Goal: Task Accomplishment & Management: Use online tool/utility

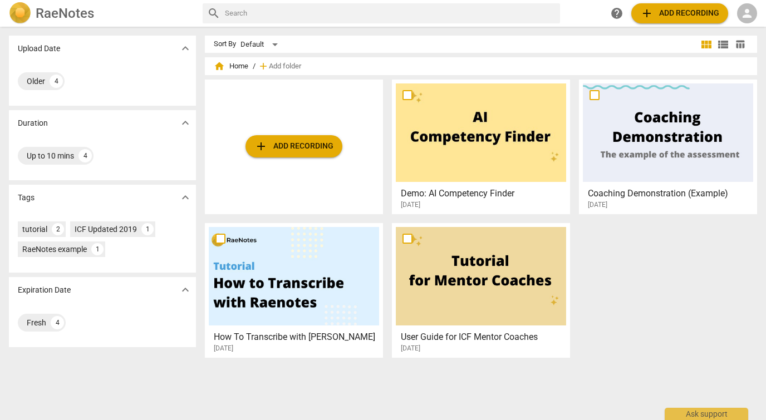
click at [645, 14] on span "add" at bounding box center [646, 13] width 13 height 13
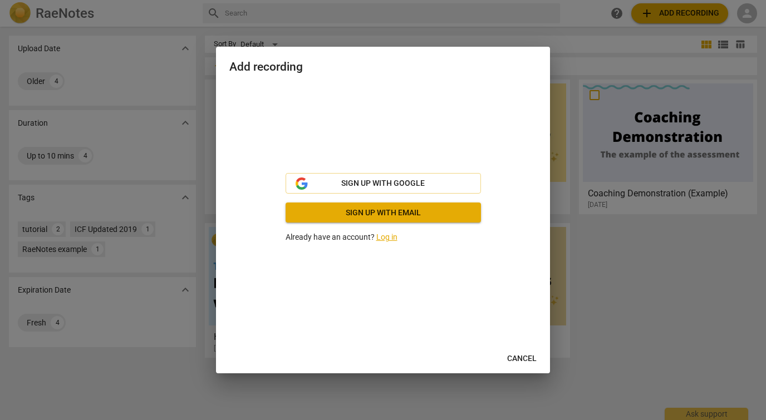
click at [387, 238] on link "Log in" at bounding box center [386, 237] width 21 height 9
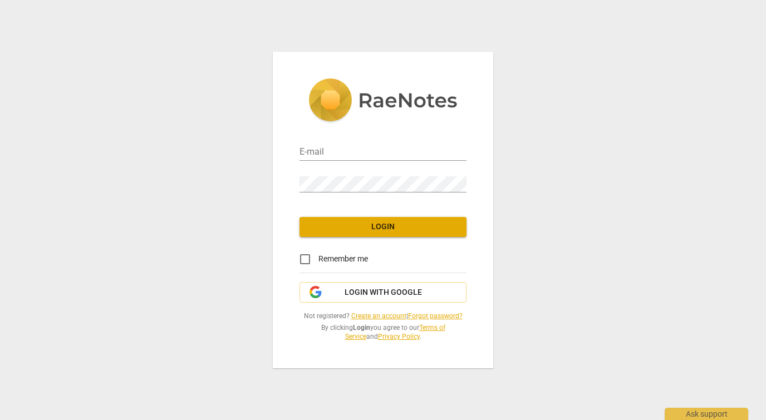
type input "[EMAIL_ADDRESS][DOMAIN_NAME]"
click at [395, 230] on span "Login" at bounding box center [382, 226] width 149 height 11
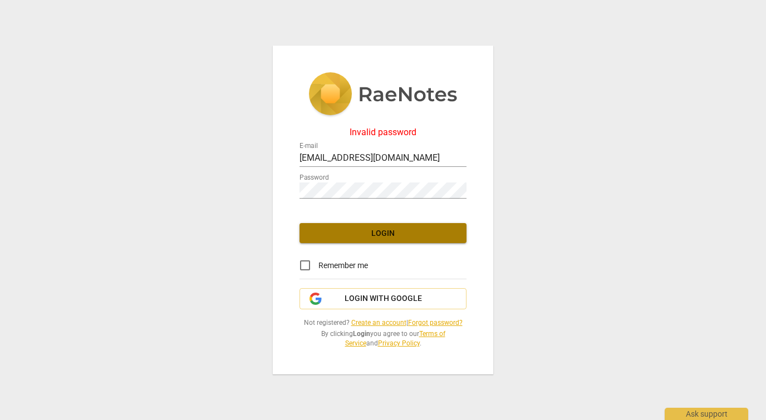
click at [391, 234] on span "Login" at bounding box center [382, 233] width 149 height 11
click at [383, 299] on span "Login with Google" at bounding box center [382, 298] width 77 height 11
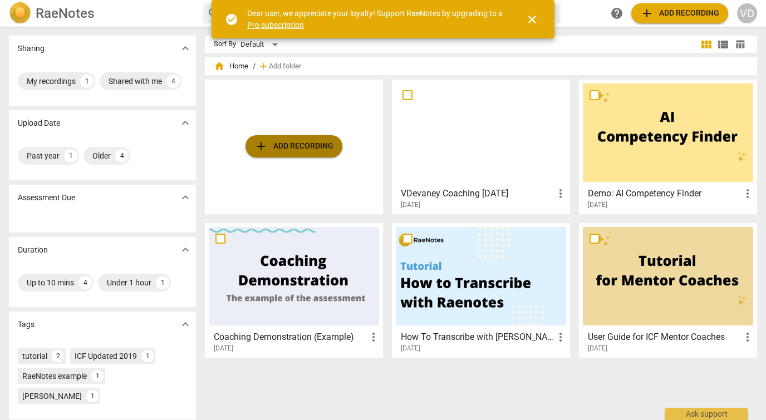
click at [303, 145] on span "add Add recording" at bounding box center [293, 146] width 79 height 13
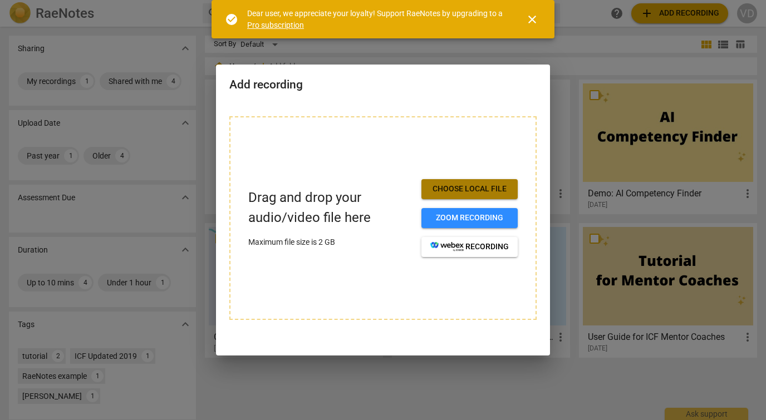
click at [482, 187] on span "Choose local file" at bounding box center [469, 189] width 78 height 11
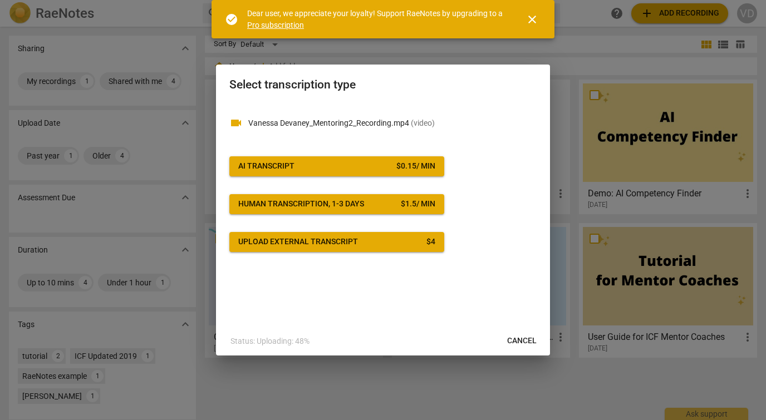
click at [364, 168] on span "AI Transcript $ 0.15 / min" at bounding box center [336, 166] width 197 height 11
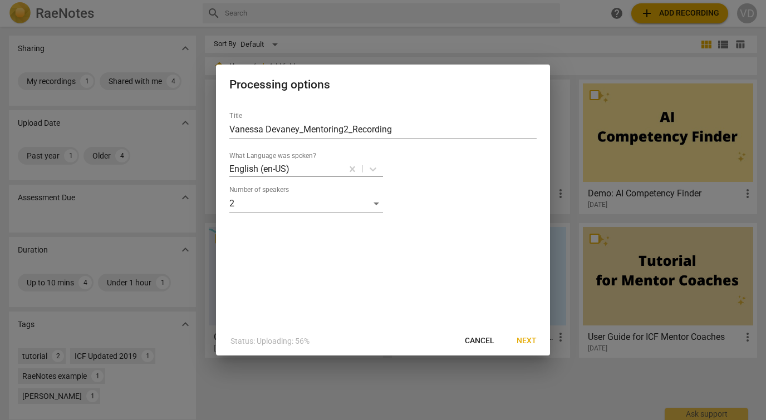
click at [529, 342] on span "Next" at bounding box center [526, 341] width 20 height 11
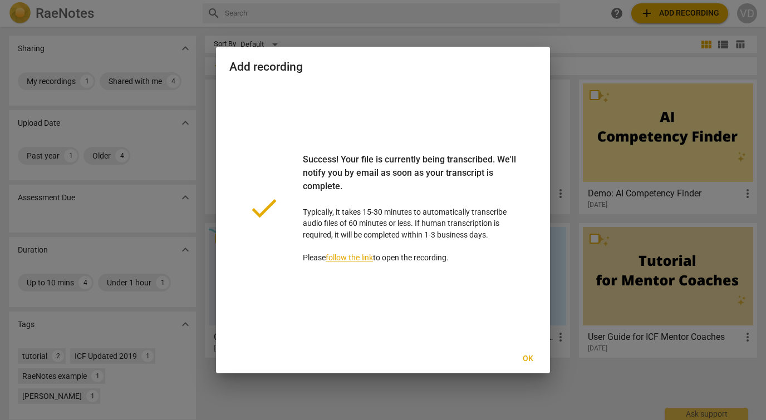
click at [527, 357] on span "Ok" at bounding box center [528, 358] width 18 height 11
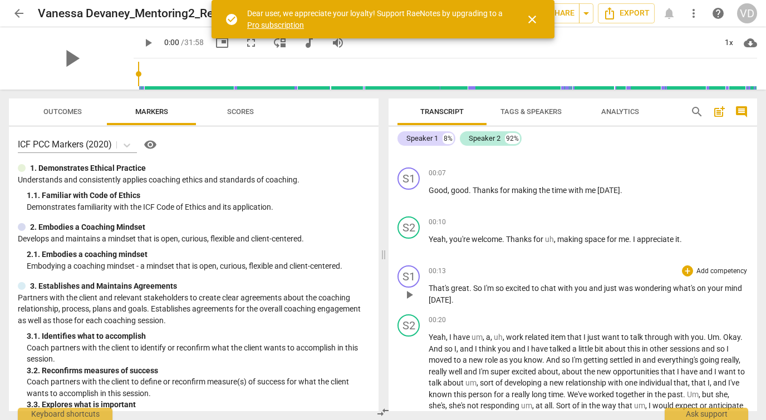
scroll to position [30, 0]
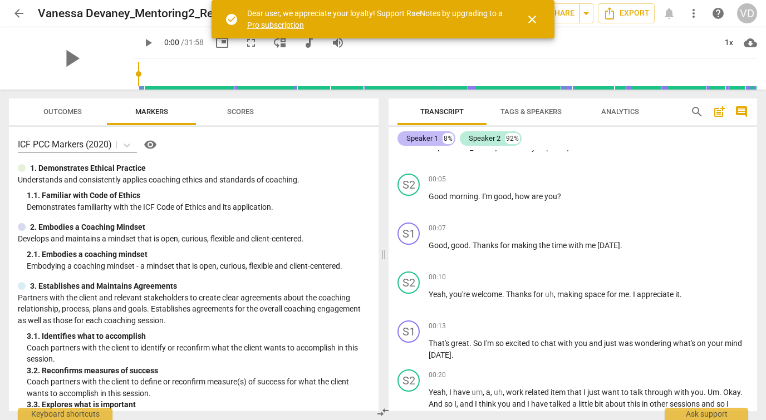
click at [430, 142] on div "Speaker 1" at bounding box center [422, 138] width 32 height 11
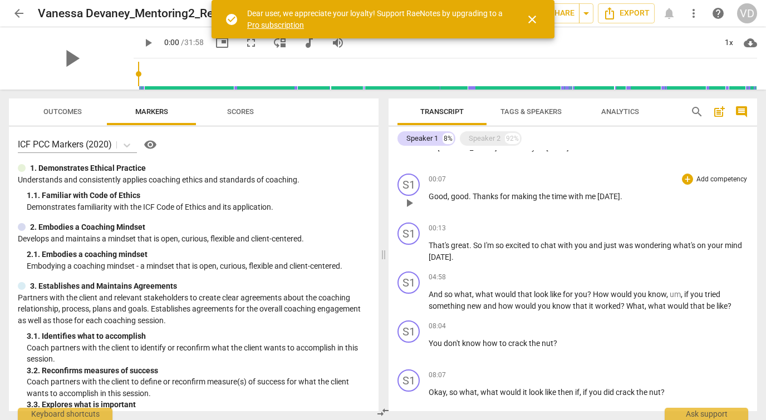
scroll to position [0, 0]
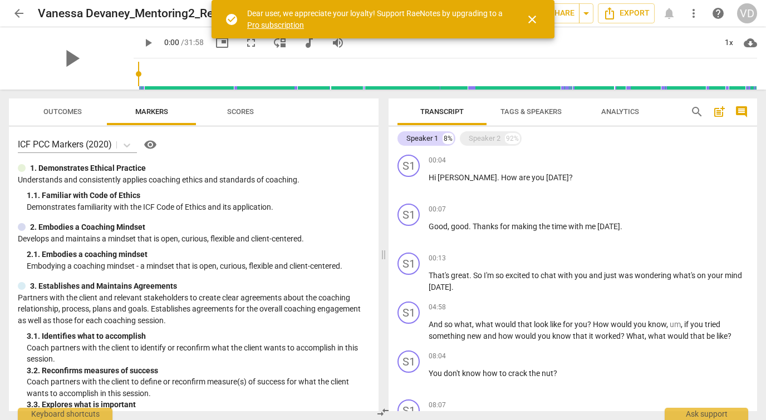
click at [543, 111] on span "Tags & Speakers" at bounding box center [530, 111] width 61 height 8
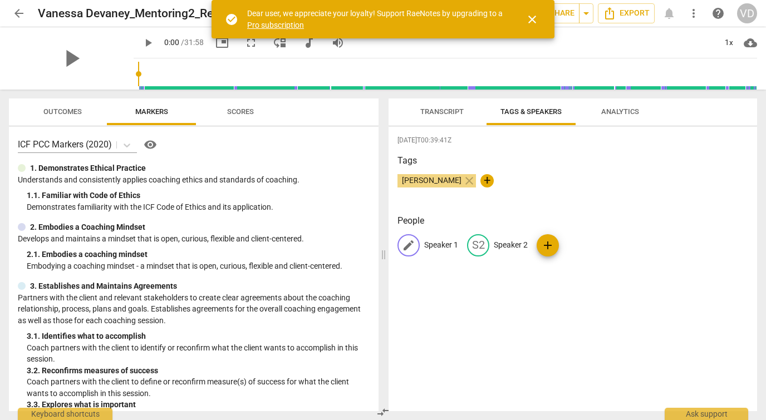
click at [442, 248] on p "Speaker 1" at bounding box center [441, 245] width 34 height 12
type input "Vanessa Devaney"
click at [574, 245] on p "Speaker 2" at bounding box center [583, 245] width 34 height 12
type input "Coachee"
drag, startPoint x: 633, startPoint y: 313, endPoint x: 630, endPoint y: 299, distance: 13.6
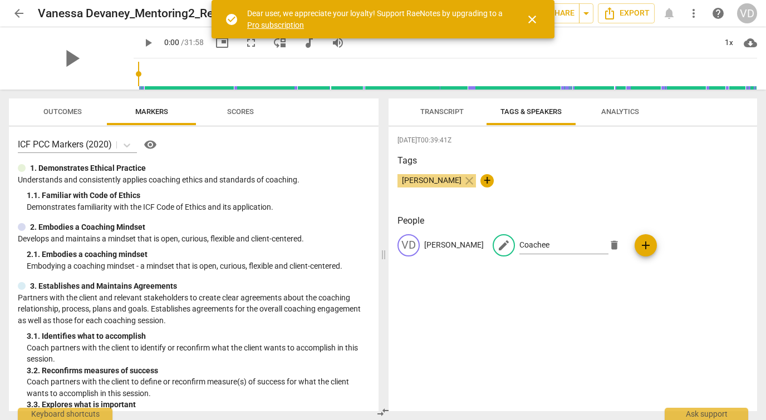
click at [633, 313] on div "2025-09-10T00:39:41Z Tags Vanessa Devaney close + People VD Vanessa Devaney edi…" at bounding box center [572, 269] width 368 height 284
click at [441, 111] on span "Transcript" at bounding box center [441, 111] width 43 height 8
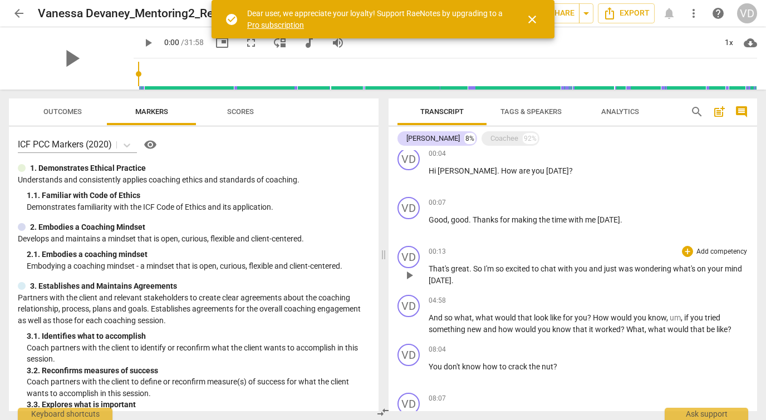
scroll to position [9, 0]
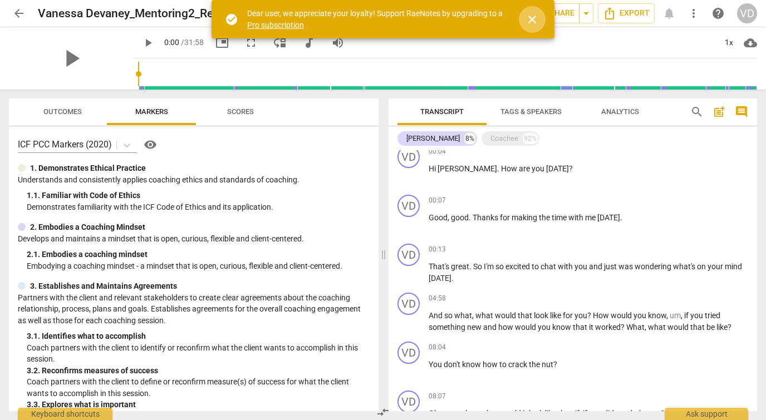
click at [530, 19] on span "close" at bounding box center [531, 19] width 13 height 13
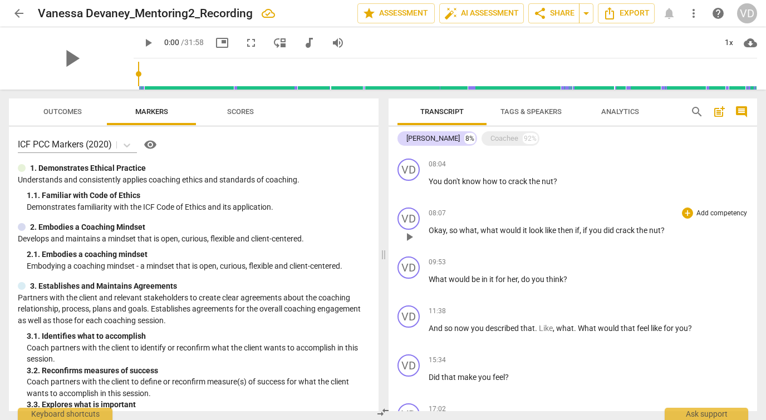
scroll to position [0, 0]
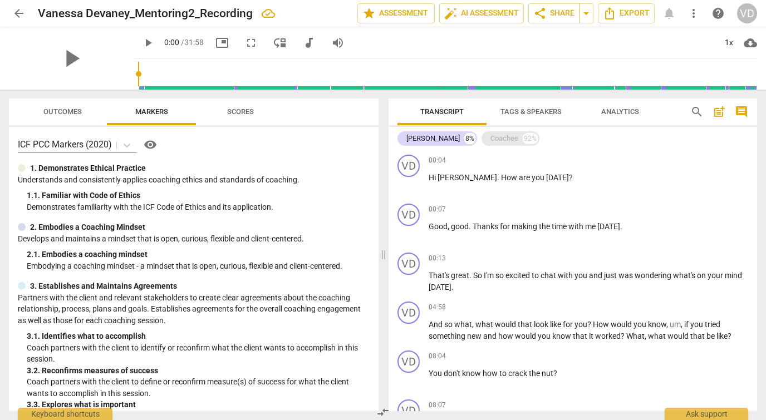
click at [502, 142] on div "Coachee" at bounding box center [504, 138] width 28 height 11
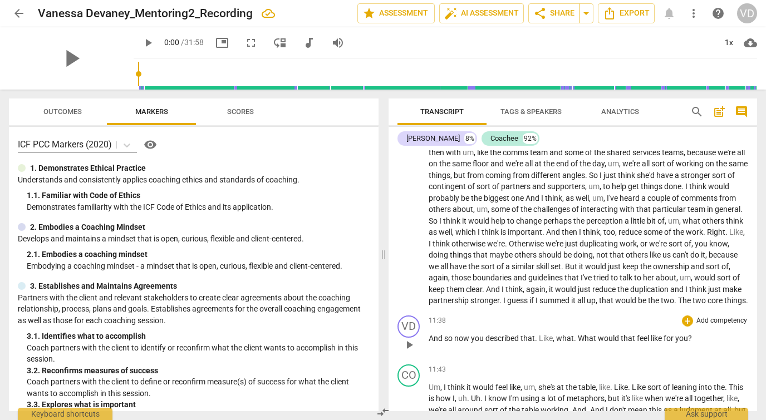
scroll to position [1893, 0]
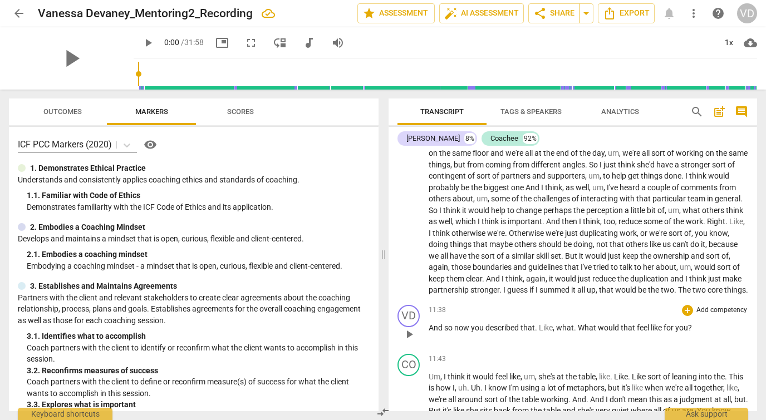
click at [568, 334] on p "And so now you described that . Like , what . What would that feel like for you…" at bounding box center [587, 328] width 319 height 12
drag, startPoint x: 579, startPoint y: 337, endPoint x: 559, endPoint y: 341, distance: 20.9
click at [559, 334] on p "And so now you described that . Like , what . What would that feel like for you…" at bounding box center [587, 328] width 319 height 12
click at [584, 332] on span "What" at bounding box center [588, 327] width 20 height 9
drag, startPoint x: 596, startPoint y: 337, endPoint x: 574, endPoint y: 337, distance: 22.3
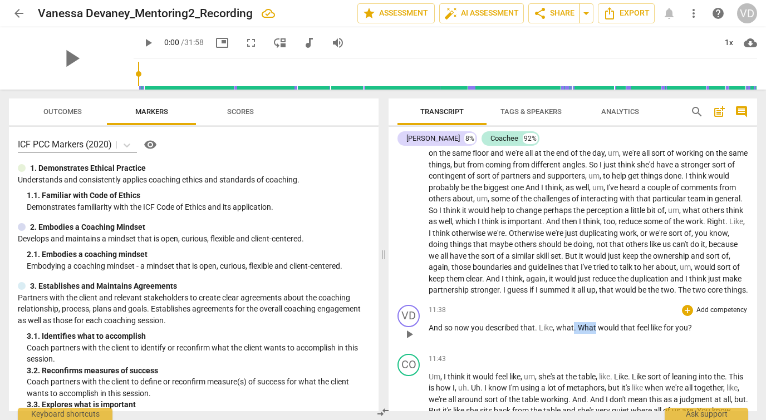
click at [574, 334] on p "And so now you described that . Like , what . What would that feel like for you…" at bounding box center [587, 328] width 319 height 12
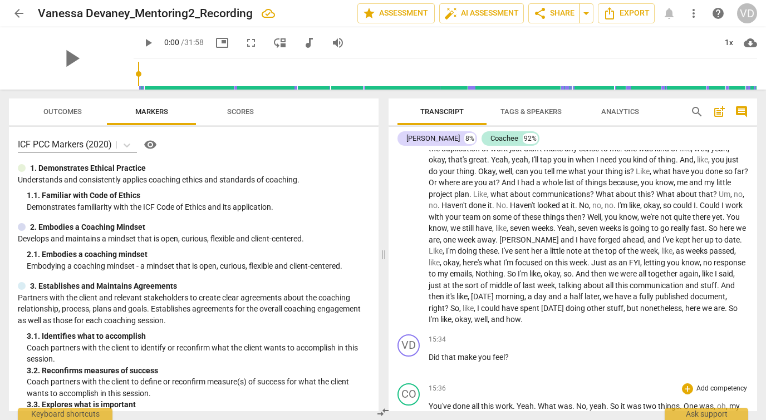
scroll to position [2443, 0]
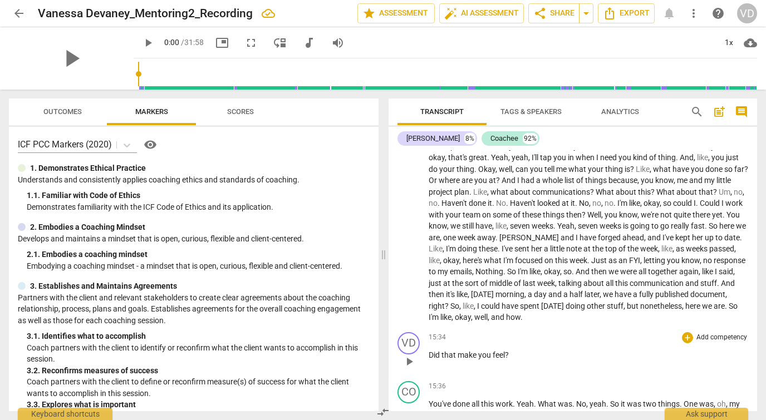
click at [433, 359] on span "Did" at bounding box center [434, 355] width 13 height 9
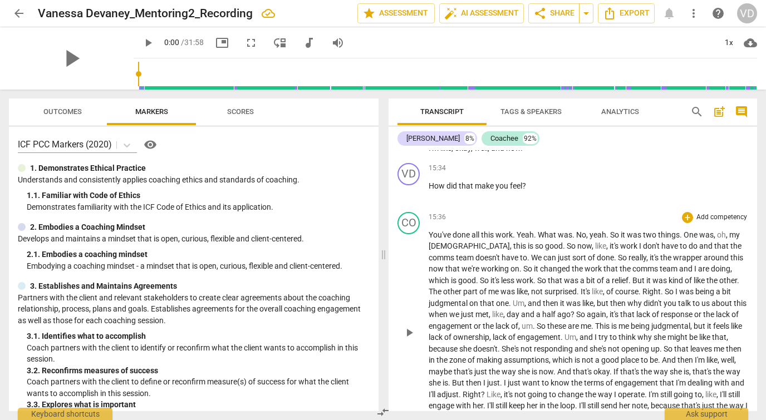
scroll to position [2614, 0]
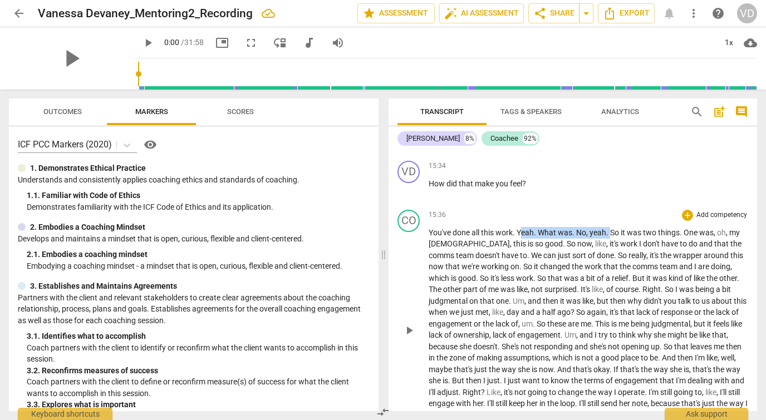
drag, startPoint x: 520, startPoint y: 240, endPoint x: 610, endPoint y: 242, distance: 90.2
click at [610, 242] on p "You've done all this work . Yeah . What was . No , yeah . So it was two things …" at bounding box center [587, 329] width 319 height 205
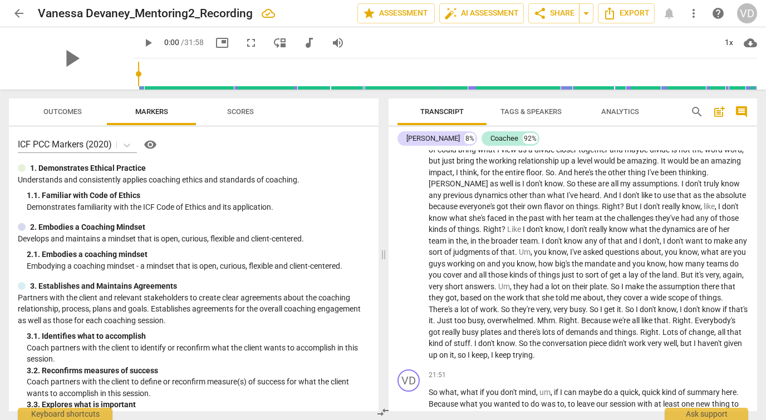
scroll to position [3573, 0]
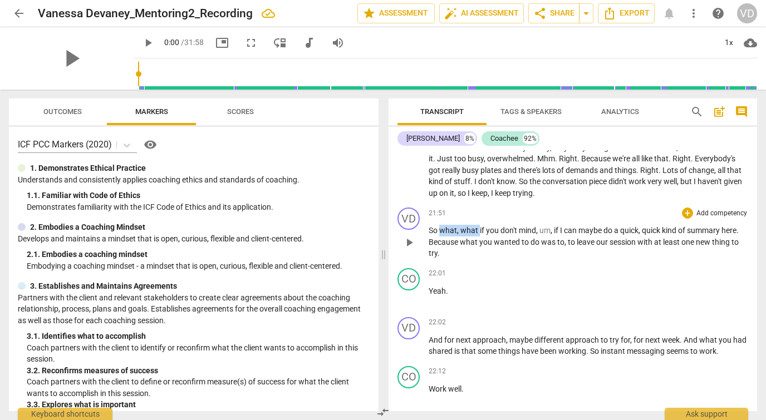
drag, startPoint x: 480, startPoint y: 218, endPoint x: 440, endPoint y: 220, distance: 39.5
click at [440, 225] on p "So what , what if you don't mind , um , if I can maybe do a quick , quick kind …" at bounding box center [587, 242] width 319 height 34
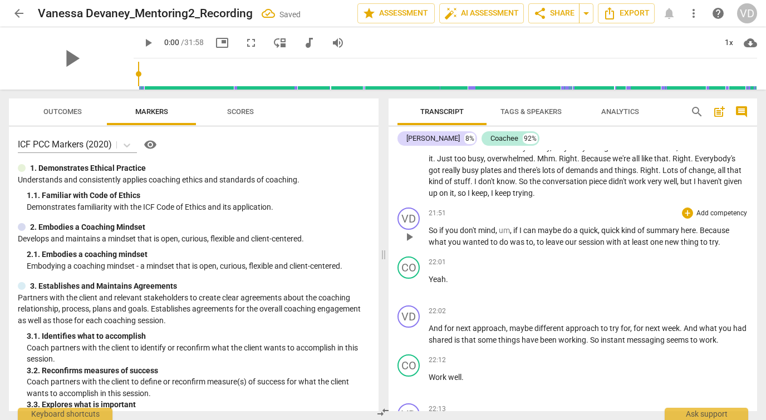
click at [624, 226] on span "kind" at bounding box center [629, 230] width 16 height 9
click at [511, 238] on span "to" at bounding box center [506, 242] width 9 height 9
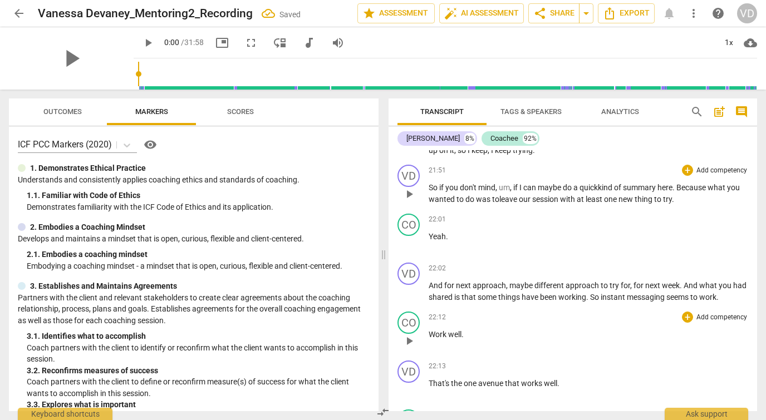
scroll to position [3618, 0]
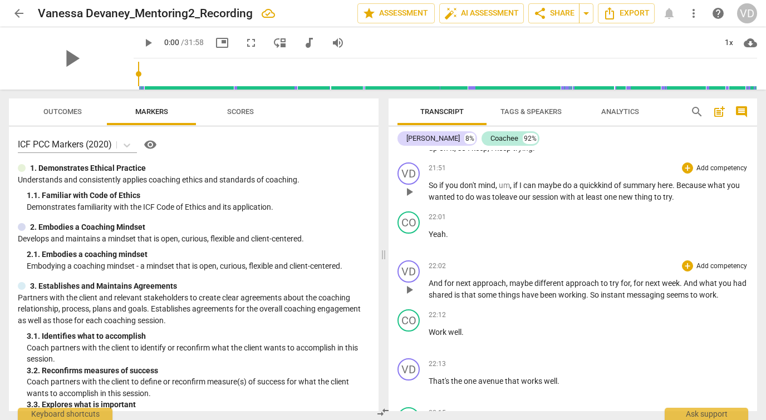
click at [456, 279] on span "next" at bounding box center [464, 283] width 17 height 9
click at [648, 279] on span "for" at bounding box center [642, 283] width 12 height 9
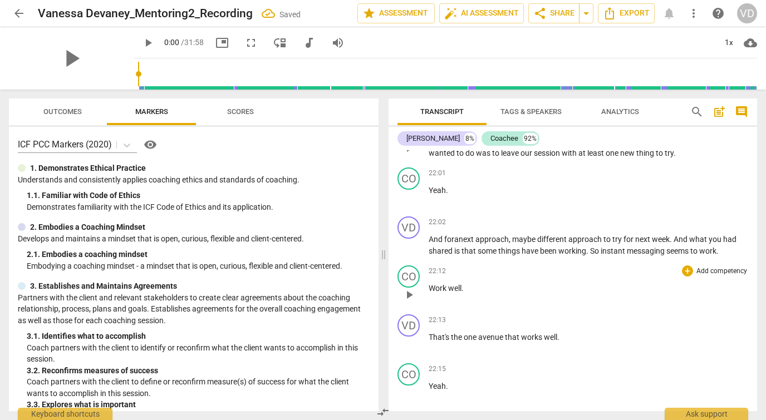
click at [446, 284] on span "Work" at bounding box center [437, 288] width 19 height 9
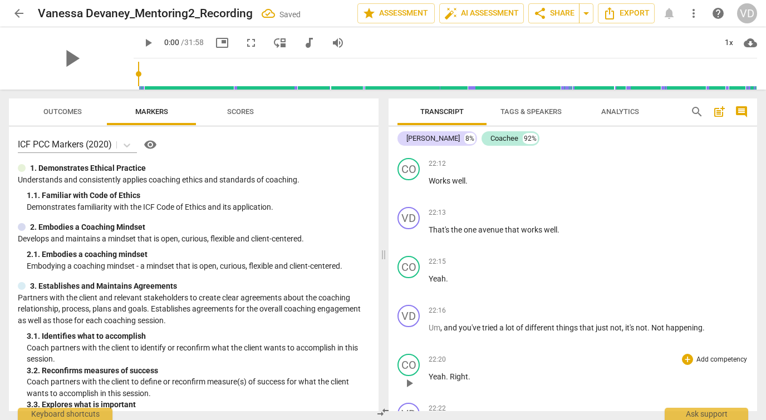
scroll to position [3781, 0]
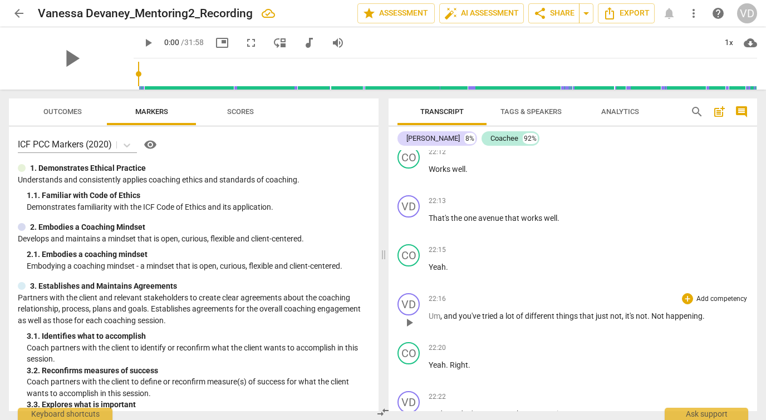
click at [596, 312] on span "just" at bounding box center [602, 316] width 14 height 9
drag, startPoint x: 634, startPoint y: 304, endPoint x: 677, endPoint y: 303, distance: 42.9
click at [677, 310] on p "Um , and you've tried a lot of different things that are just not , it's not . …" at bounding box center [587, 316] width 319 height 12
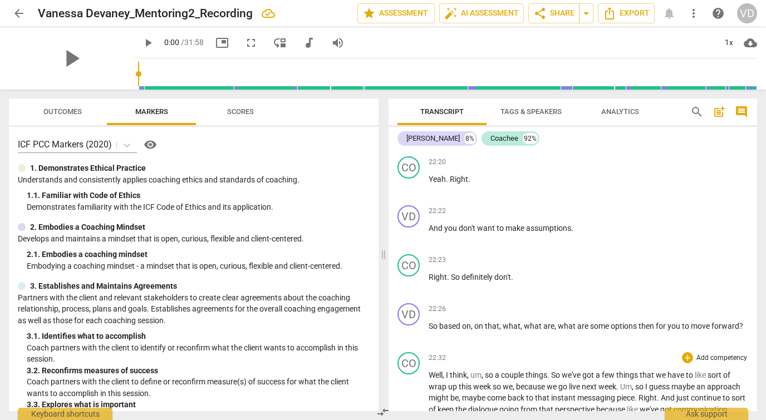
scroll to position [3996, 0]
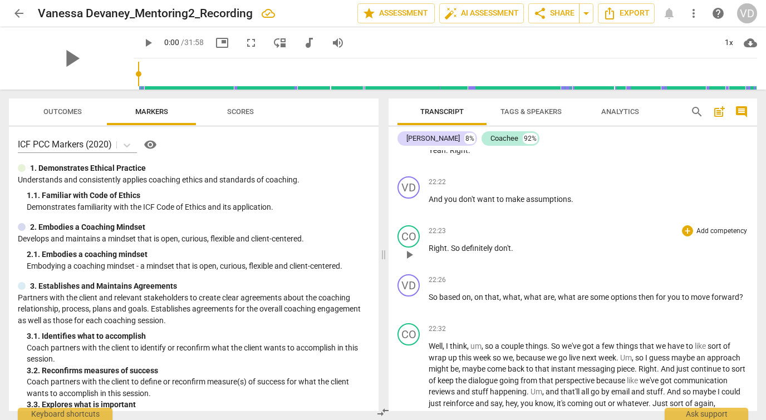
click at [454, 244] on span "So" at bounding box center [456, 248] width 11 height 9
click at [504, 323] on div "22:32 + Add competency keyboard_arrow_right" at bounding box center [587, 328] width 319 height 11
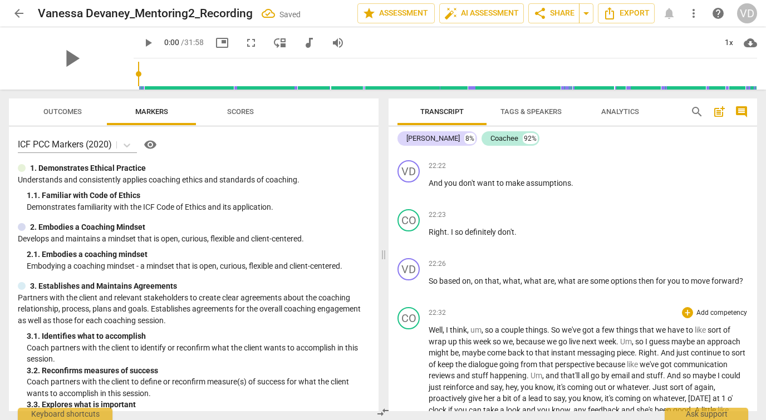
scroll to position [4014, 0]
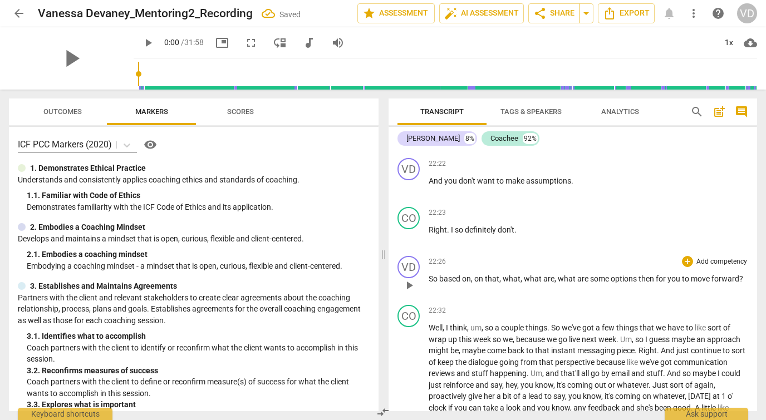
click at [543, 274] on span "are" at bounding box center [548, 278] width 11 height 9
click at [483, 274] on span "on" at bounding box center [479, 278] width 11 height 9
drag, startPoint x: 523, startPoint y: 268, endPoint x: 492, endPoint y: 268, distance: 30.6
click at [492, 273] on p "So based on that , what are , what are some options then for you to move forwar…" at bounding box center [587, 279] width 319 height 12
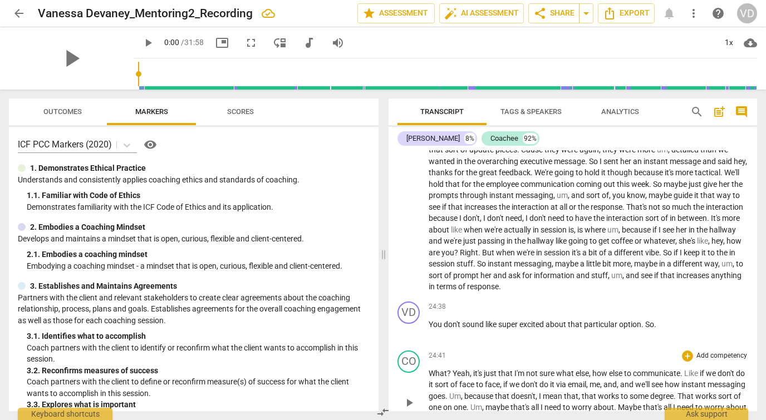
scroll to position [4389, 0]
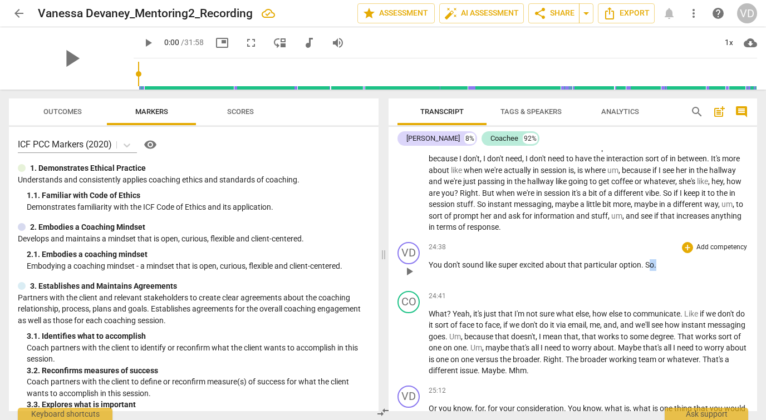
drag, startPoint x: 657, startPoint y: 245, endPoint x: 651, endPoint y: 246, distance: 5.6
click at [651, 259] on p "You don't sound like super excited about that particular option . So ." at bounding box center [587, 265] width 319 height 12
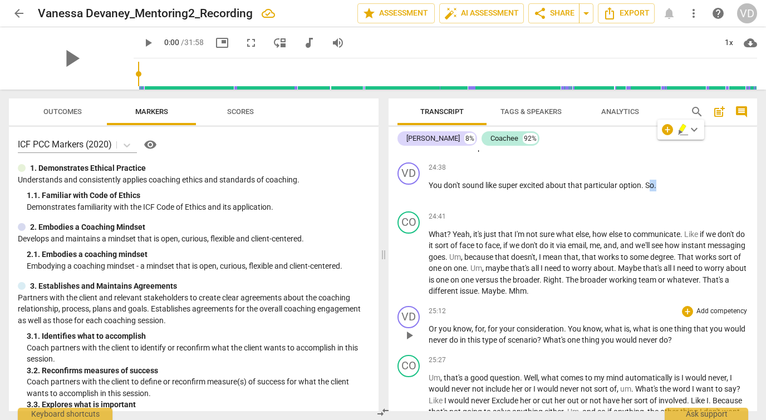
scroll to position [4489, 0]
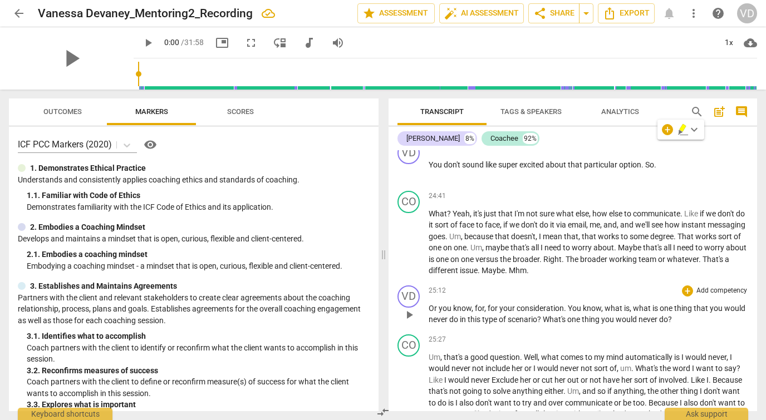
click at [499, 304] on span "your" at bounding box center [507, 308] width 17 height 9
drag, startPoint x: 632, startPoint y: 288, endPoint x: 607, endPoint y: 288, distance: 25.0
click at [607, 303] on p "Or you know , for , for your consideration . You know , what is , what is one t…" at bounding box center [587, 314] width 319 height 23
drag, startPoint x: 476, startPoint y: 287, endPoint x: 498, endPoint y: 286, distance: 21.7
click at [498, 303] on p "Or you know , for , for your consideration . You know what is one thing that yo…" at bounding box center [587, 314] width 319 height 23
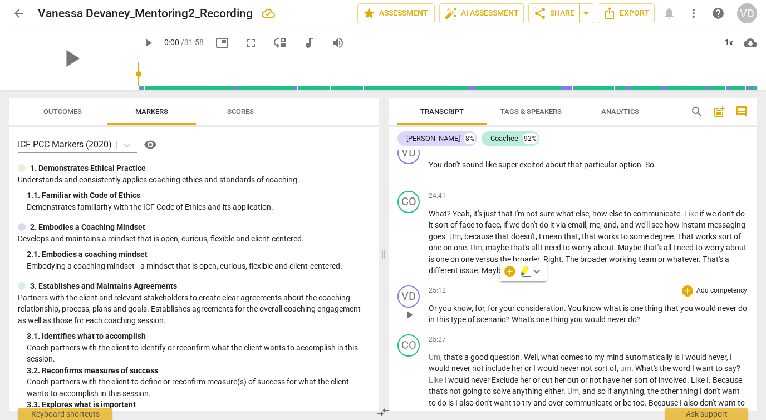
click at [492, 303] on p "Or you know , for , for your consideration . You know what is one thing that yo…" at bounding box center [587, 314] width 319 height 23
click at [489, 304] on span "for" at bounding box center [493, 308] width 12 height 9
drag, startPoint x: 647, startPoint y: 297, endPoint x: 506, endPoint y: 298, distance: 141.3
click at [506, 303] on p "Or you know , for your consideration . You know what is one thing that you woul…" at bounding box center [587, 314] width 319 height 23
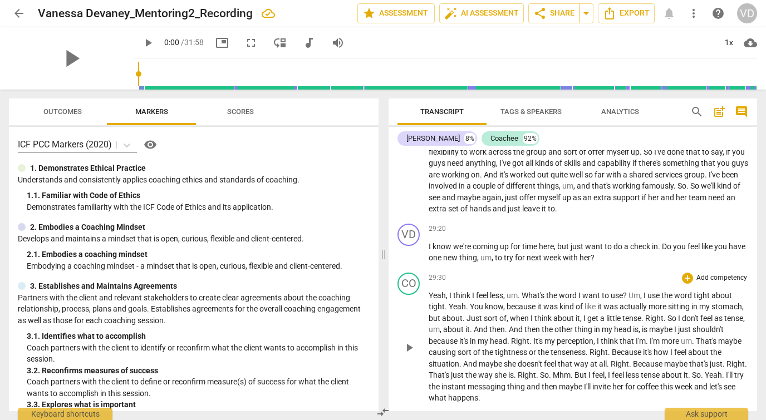
scroll to position [5360, 0]
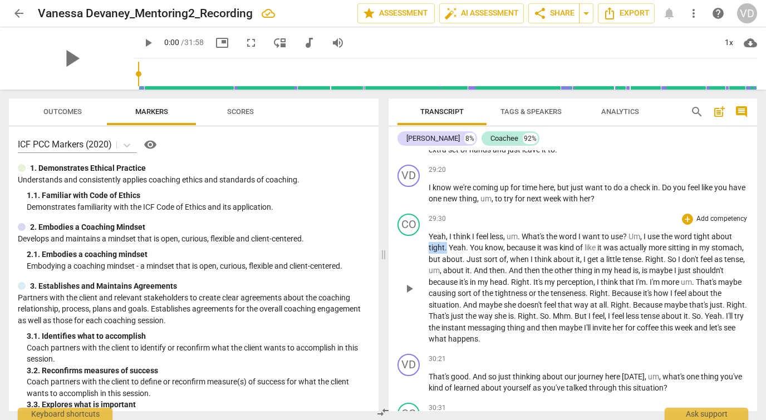
drag, startPoint x: 445, startPoint y: 225, endPoint x: 430, endPoint y: 228, distance: 15.7
click at [430, 231] on p "Yeah , I think I feel less , um . What's the word I want to use ? Um , I use th…" at bounding box center [587, 288] width 319 height 114
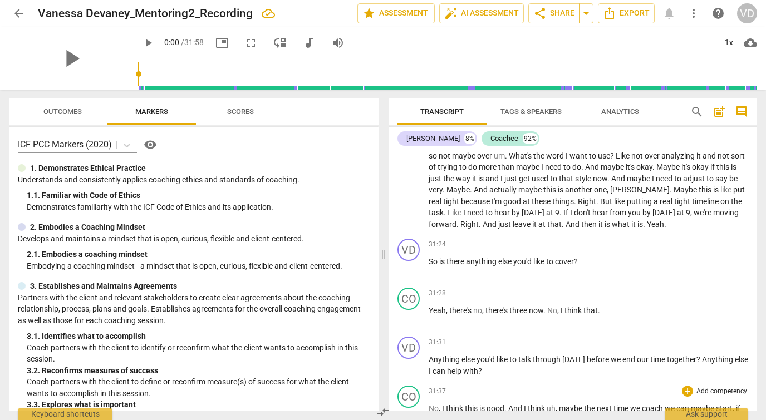
scroll to position [5670, 0]
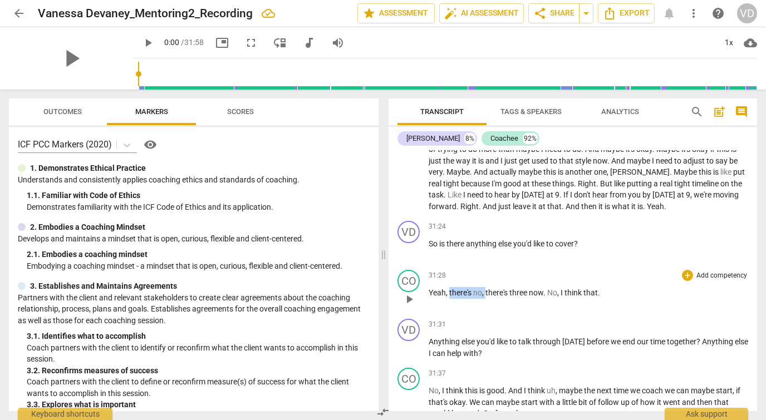
drag, startPoint x: 486, startPoint y: 263, endPoint x: 450, endPoint y: 263, distance: 36.2
click at [450, 287] on p "Yeah , there's no , there's three now . No , I think that ." at bounding box center [587, 293] width 319 height 12
click at [494, 287] on p "Yeah , there's three now . No , I think that ." at bounding box center [587, 293] width 319 height 12
drag, startPoint x: 589, startPoint y: 265, endPoint x: 529, endPoint y: 265, distance: 60.1
click at [529, 287] on p "Yeah , there's three ideas now . No , I think that ." at bounding box center [587, 293] width 319 height 12
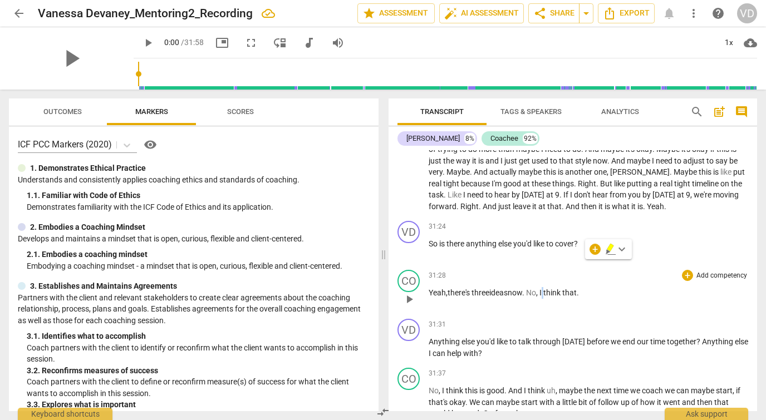
click at [543, 288] on span "I" at bounding box center [541, 292] width 4 height 9
click at [560, 288] on span "." at bounding box center [559, 292] width 2 height 9
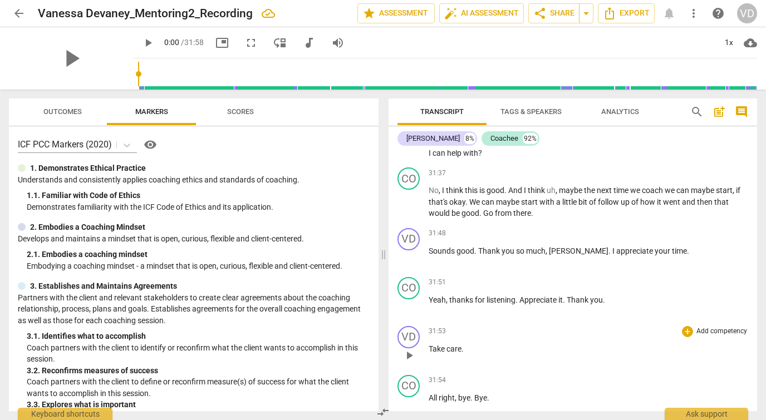
scroll to position [5890, 0]
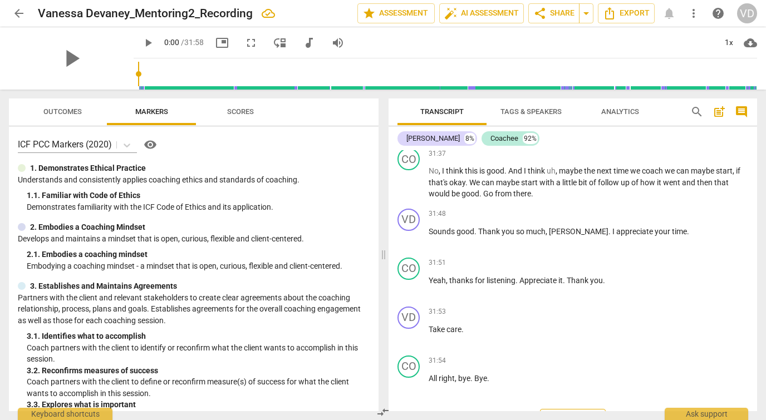
click at [574, 414] on span "Export" at bounding box center [572, 420] width 47 height 13
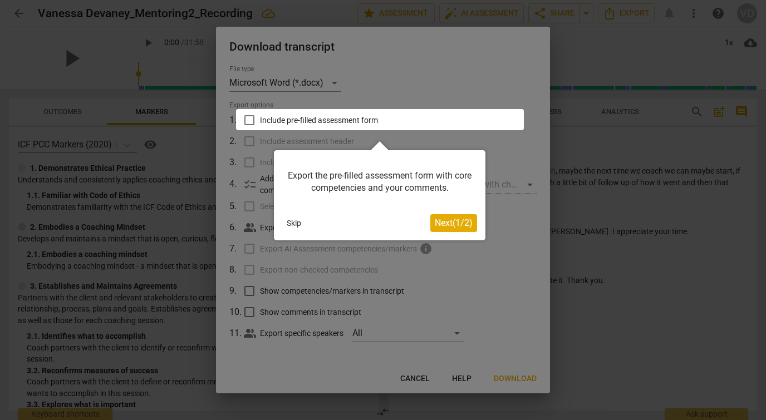
click at [288, 221] on button "Skip" at bounding box center [293, 223] width 23 height 17
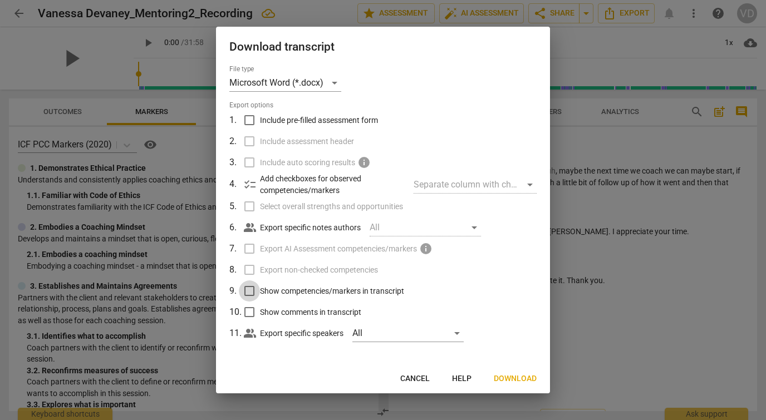
click at [250, 291] on input "Show competencies/markers in transcript" at bounding box center [249, 290] width 21 height 21
checkbox input "true"
click at [523, 378] on span "Download" at bounding box center [515, 378] width 43 height 11
